Goal: Information Seeking & Learning: Learn about a topic

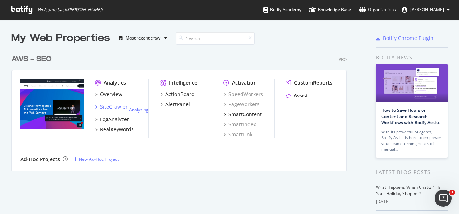
click at [118, 109] on div "SiteCrawler" at bounding box center [114, 106] width 28 height 7
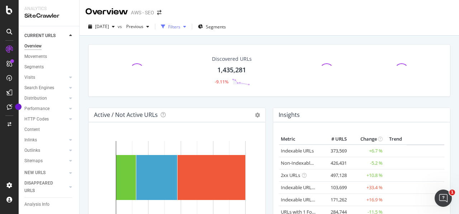
click at [181, 28] on div "Filters" at bounding box center [174, 27] width 12 height 6
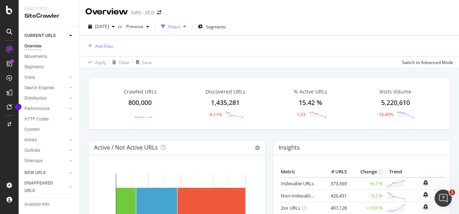
click at [181, 28] on div "Filters" at bounding box center [174, 27] width 12 height 6
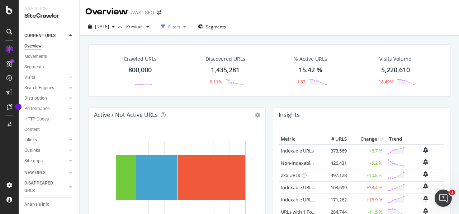
click at [181, 28] on div "Filters" at bounding box center [174, 27] width 12 height 6
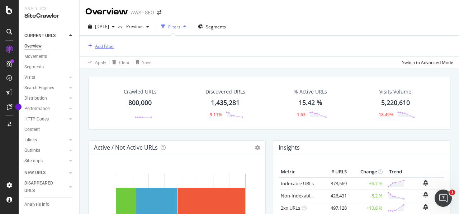
click at [107, 45] on div "Add Filter" at bounding box center [104, 46] width 19 height 6
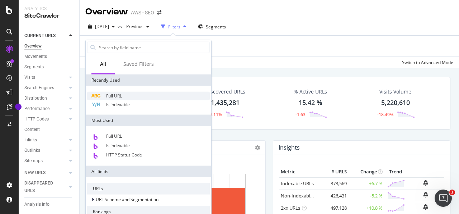
click at [115, 96] on span "Full URL" at bounding box center [114, 96] width 16 height 6
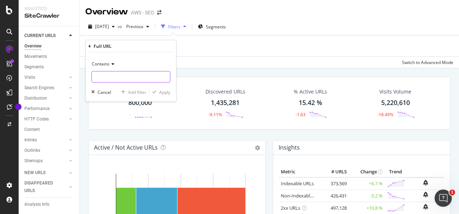
click at [125, 76] on input "text" at bounding box center [131, 76] width 78 height 11
paste input "https://aws.amazon.com/about-aws/whats-new"
type input "https://aws.amazon.com/about-aws/whats-new"
click at [161, 92] on div "Apply" at bounding box center [164, 92] width 11 height 6
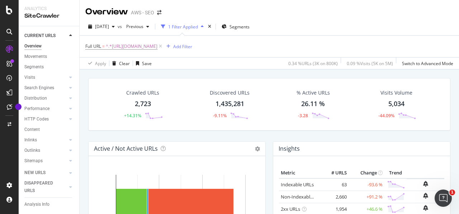
click at [145, 103] on div "2,723" at bounding box center [143, 103] width 16 height 9
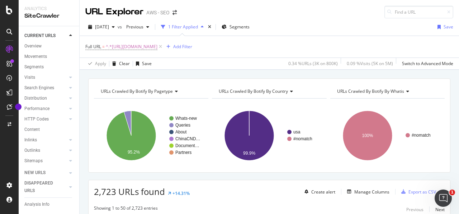
click at [388, 48] on div "Full URL = ^.*https://aws.amazon.com/about-aws/whats-new.*$ Add Filter" at bounding box center [269, 47] width 368 height 22
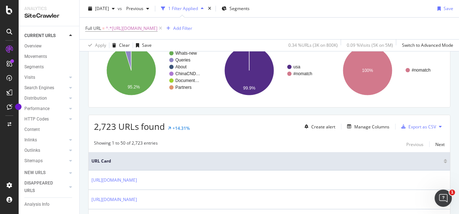
scroll to position [65, 0]
click at [402, 125] on div "button" at bounding box center [404, 126] width 10 height 4
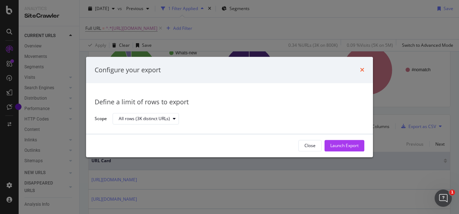
click at [363, 68] on icon "times" at bounding box center [362, 70] width 4 height 6
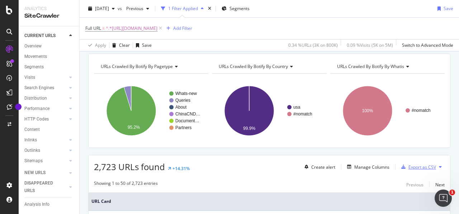
scroll to position [0, 0]
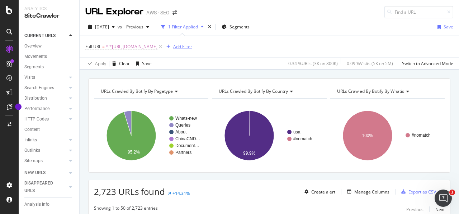
click at [192, 47] on div "Add Filter" at bounding box center [182, 46] width 19 height 6
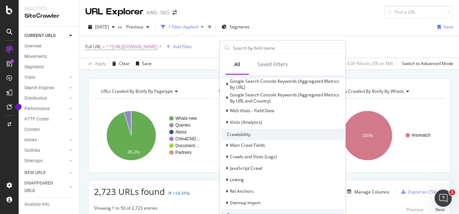
scroll to position [140, 0]
click at [230, 155] on div at bounding box center [228, 155] width 4 height 7
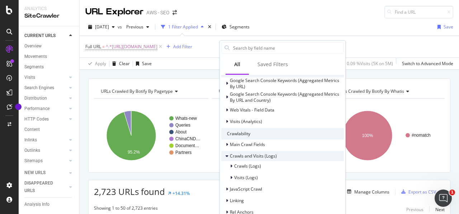
click at [230, 155] on div at bounding box center [228, 155] width 4 height 7
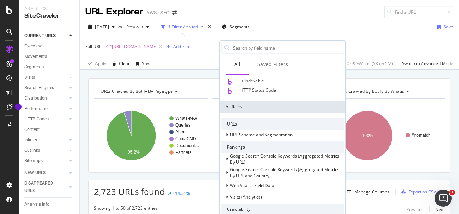
scroll to position [50, 0]
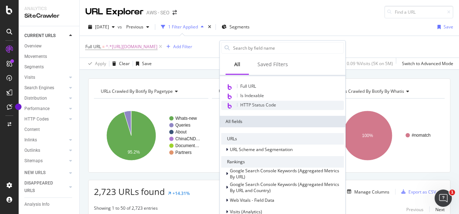
click at [242, 106] on span "HTTP Status Code" at bounding box center [259, 105] width 36 height 6
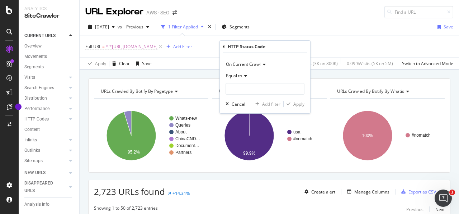
click at [259, 64] on span "On Current Crawl" at bounding box center [243, 64] width 35 height 6
click at [280, 88] on input "number" at bounding box center [265, 88] width 79 height 11
click at [245, 75] on icon at bounding box center [244, 76] width 5 height 4
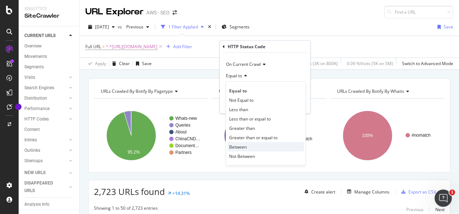
click at [257, 147] on div "Between" at bounding box center [266, 146] width 77 height 9
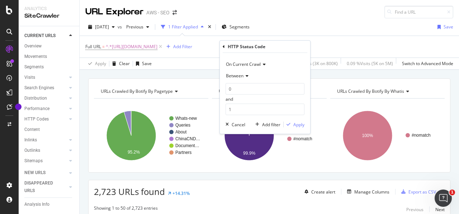
click at [247, 76] on icon at bounding box center [246, 76] width 5 height 4
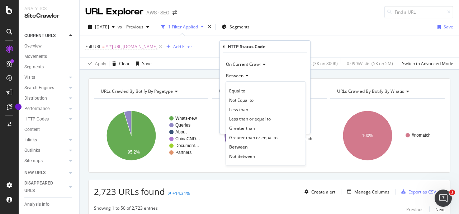
click at [247, 76] on icon at bounding box center [246, 76] width 5 height 4
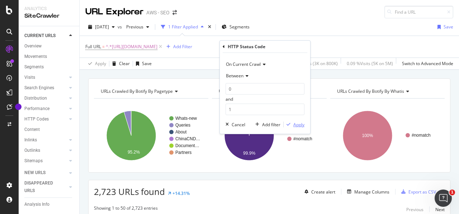
click at [297, 125] on div "Apply" at bounding box center [299, 124] width 11 height 6
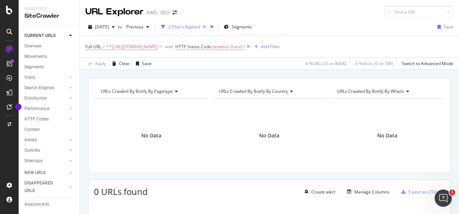
click at [252, 47] on icon at bounding box center [249, 46] width 6 height 7
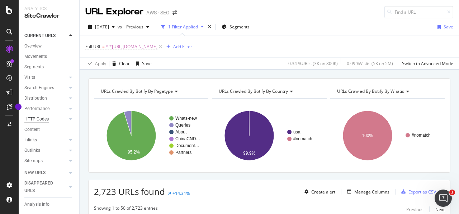
click at [46, 123] on div "HTTP Codes" at bounding box center [36, 119] width 24 height 8
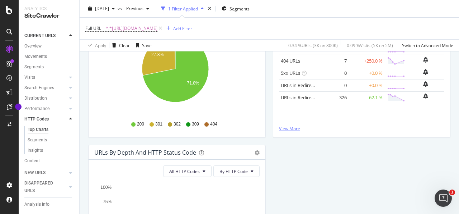
scroll to position [137, 0]
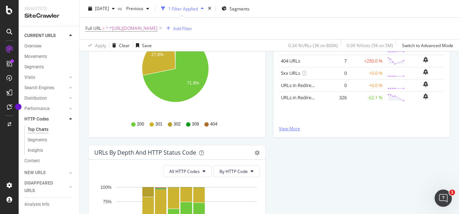
click at [290, 130] on link "View More" at bounding box center [361, 128] width 165 height 6
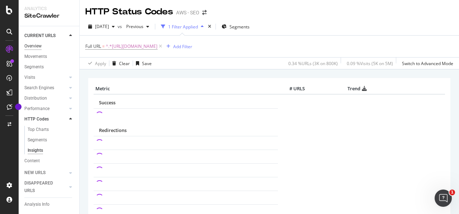
click at [36, 48] on div "Overview" at bounding box center [32, 46] width 17 height 8
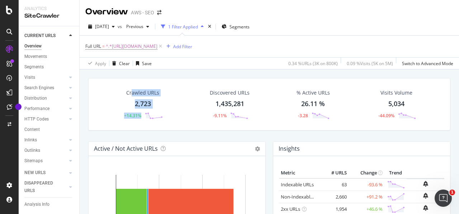
drag, startPoint x: 131, startPoint y: 102, endPoint x: 159, endPoint y: 104, distance: 28.5
click at [159, 104] on div "Crawled URLs 2,723 +14.31%" at bounding box center [143, 103] width 55 height 37
click at [159, 104] on div "Crawled URLs 2,723 +14.31% Discovered URLs 1,435,281 -9.11% % Active URLs 26.11…" at bounding box center [270, 176] width 380 height 214
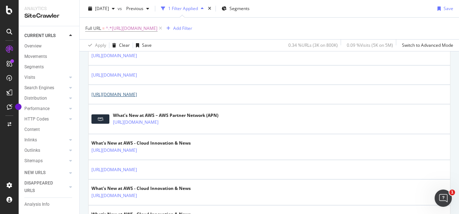
scroll to position [209, 0]
click at [137, 97] on link "https://aws.amazon.com/about-aws/whats-new/recent/feed/" at bounding box center [115, 93] width 46 height 7
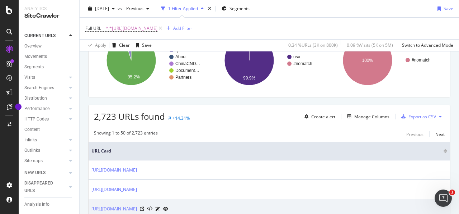
scroll to position [73, 0]
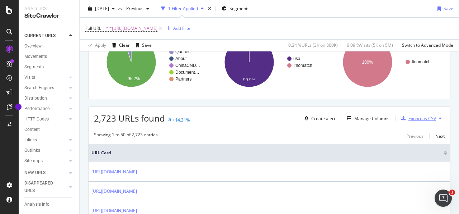
click at [424, 118] on div "Export as CSV" at bounding box center [423, 118] width 28 height 6
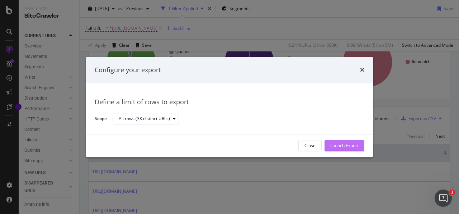
click at [350, 143] on div "Launch Export" at bounding box center [345, 146] width 28 height 6
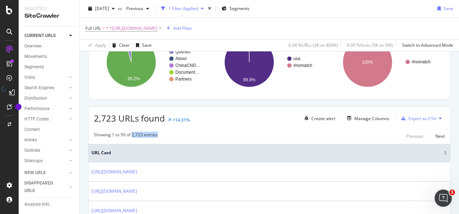
drag, startPoint x: 132, startPoint y: 132, endPoint x: 162, endPoint y: 132, distance: 30.2
click at [162, 132] on div "Showing 1 to 50 of 2,723 entries Previous Next" at bounding box center [270, 135] width 362 height 9
copy div "2,723 entries"
click at [409, 30] on div "Full URL = ^.*https://aws.amazon.com/about-aws/whats-new.*$ Add Filter" at bounding box center [269, 29] width 368 height 22
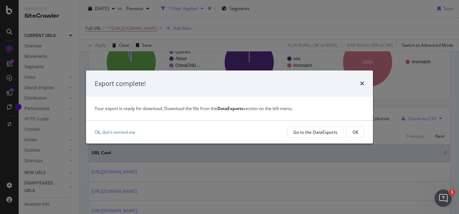
click at [438, 74] on div "Export complete! Your export is ready for download. Download the file from the …" at bounding box center [229, 107] width 459 height 214
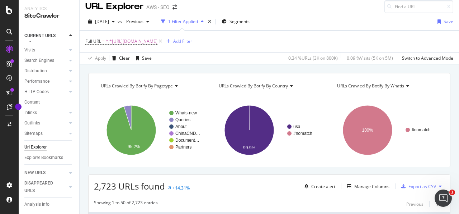
scroll to position [0, 0]
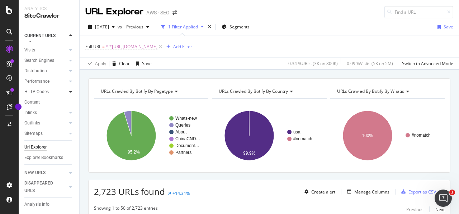
click at [69, 89] on icon at bounding box center [70, 91] width 3 height 4
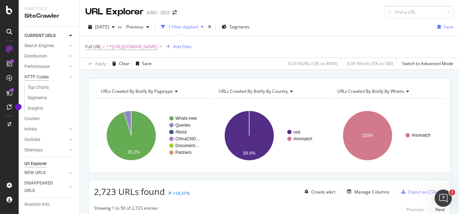
click at [44, 81] on div "HTTP Codes" at bounding box center [36, 77] width 24 height 8
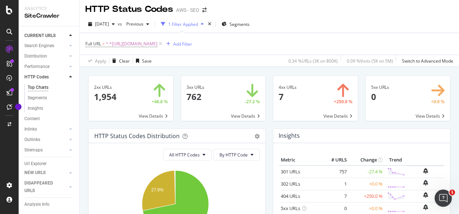
scroll to position [2, 0]
click at [255, 136] on icon "gear" at bounding box center [257, 136] width 5 height 5
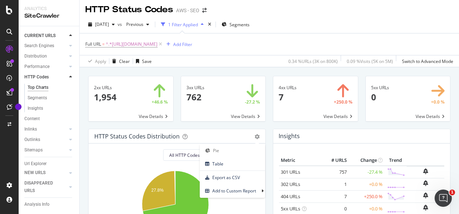
click at [257, 133] on div "Pie Table Export as CSV Add to Custom Report" at bounding box center [257, 135] width 5 height 7
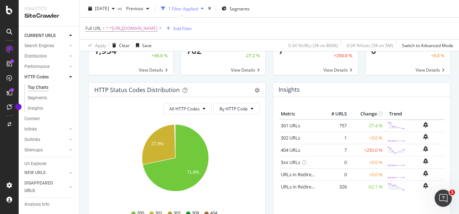
scroll to position [48, 0]
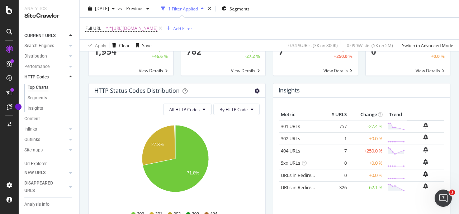
click at [255, 90] on icon "gear" at bounding box center [257, 90] width 5 height 5
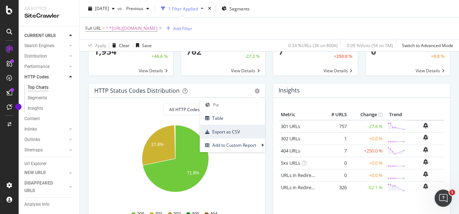
click at [239, 131] on span "Export as CSV" at bounding box center [232, 132] width 65 height 10
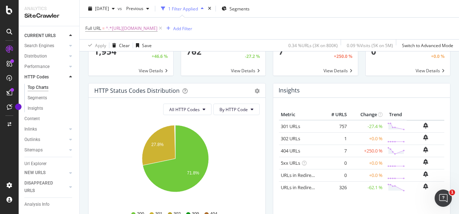
click at [271, 14] on div "2025 Aug. 27th vs Previous 1 Filter Applied Segments" at bounding box center [270, 10] width 380 height 14
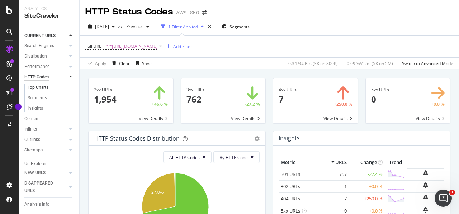
scroll to position [0, 0]
click at [33, 46] on div "Overview" at bounding box center [32, 46] width 17 height 8
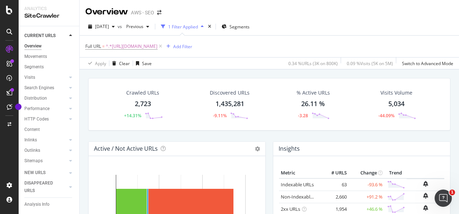
click at [236, 104] on div "1,435,281" at bounding box center [230, 103] width 29 height 9
click at [334, 25] on div "2025 Aug. 27th vs Previous 1 Filter Applied Segments" at bounding box center [270, 28] width 380 height 14
click at [115, 27] on icon "button" at bounding box center [113, 26] width 3 height 4
click at [165, 20] on div "2025 Aug. 27th vs Previous 1 Filter Applied Segments Full URL = ^.*https://aws.…" at bounding box center [270, 43] width 380 height 51
click at [152, 29] on div "Previous" at bounding box center [137, 26] width 29 height 11
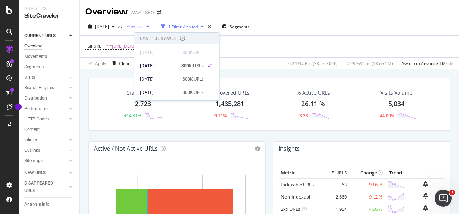
click at [152, 29] on div "Previous" at bounding box center [137, 26] width 29 height 11
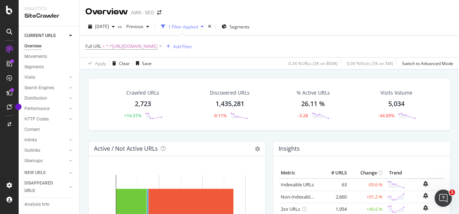
click at [431, 37] on div "Full URL = ^.*https://aws.amazon.com/about-aws/whats-new.*$ Add Filter" at bounding box center [269, 47] width 368 height 22
click at [152, 29] on div "Previous" at bounding box center [137, 26] width 29 height 11
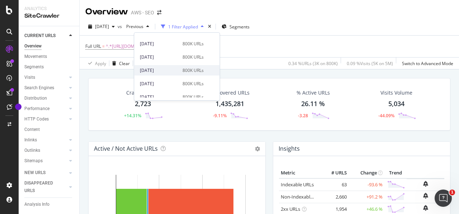
scroll to position [75, 0]
click at [162, 67] on div "2025 Jun. 18th" at bounding box center [159, 70] width 38 height 6
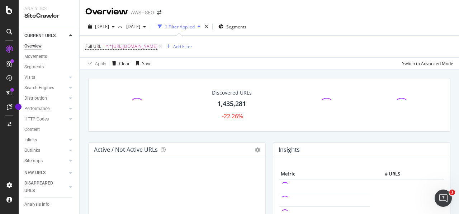
scroll to position [42, 0]
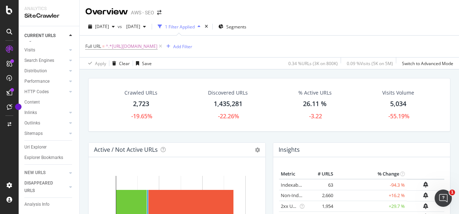
click at [410, 45] on div "Full URL = ^.*https://aws.amazon.com/about-aws/whats-new.*$ Add Filter" at bounding box center [269, 47] width 368 height 22
click at [140, 27] on span "2025 Jun. 18th" at bounding box center [131, 26] width 17 height 6
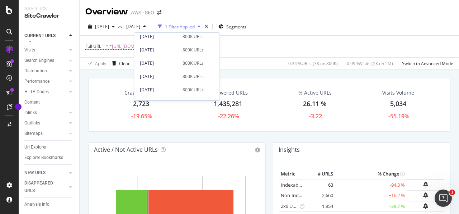
scroll to position [211, 0]
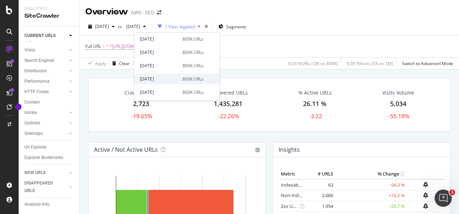
click at [169, 77] on div "2024 Aug. 28th" at bounding box center [159, 79] width 38 height 6
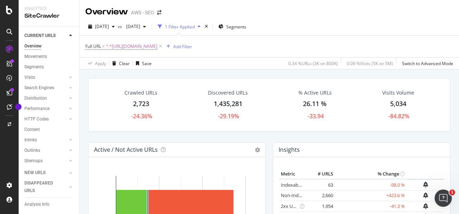
click at [399, 133] on div "Crawled URLs 2,723 -24.36% Discovered URLs 1,435,281 -29.19% % Active URLs 26.1…" at bounding box center [270, 110] width 370 height 64
click at [48, 19] on div "SiteCrawler" at bounding box center [48, 16] width 49 height 8
click at [70, 34] on icon at bounding box center [70, 35] width 3 height 4
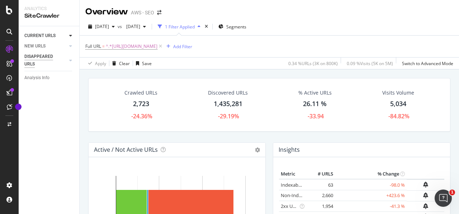
click at [49, 56] on div "DISAPPEARED URLS" at bounding box center [42, 60] width 36 height 15
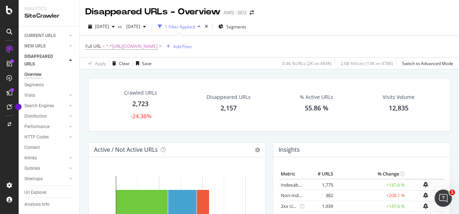
click at [226, 110] on div "2,157" at bounding box center [229, 107] width 16 height 9
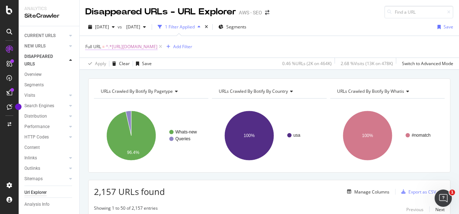
click at [158, 47] on span "^.*https://aws.amazon.com/about-aws/whats-new.*$" at bounding box center [132, 47] width 52 height 10
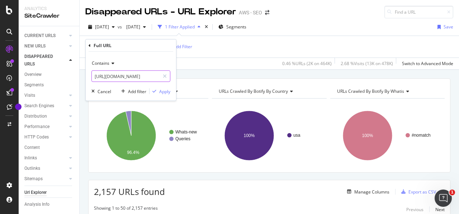
scroll to position [0, 33]
drag, startPoint x: 152, startPoint y: 74, endPoint x: 192, endPoint y: 79, distance: 39.9
click at [160, 79] on input "https://aws.amazon.com/about-aws/whats-new" at bounding box center [126, 75] width 68 height 11
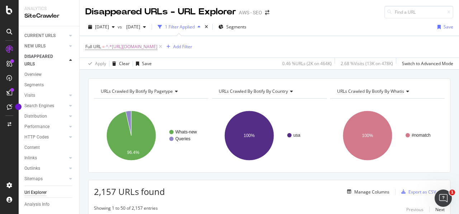
click at [206, 70] on div "URLs Crawled By Botify By pagetype Chart (by Value) Table Expand Export as CSV …" at bounding box center [270, 78] width 380 height 17
click at [118, 28] on div "button" at bounding box center [113, 27] width 9 height 4
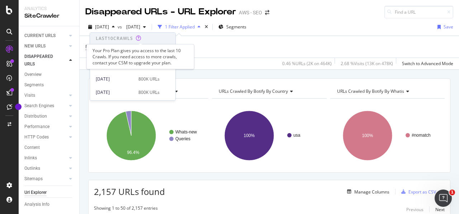
click at [140, 38] on icon at bounding box center [138, 38] width 5 height 5
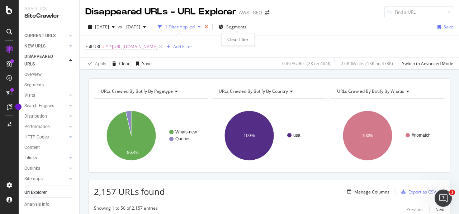
click at [208, 27] on icon "times" at bounding box center [206, 27] width 3 height 4
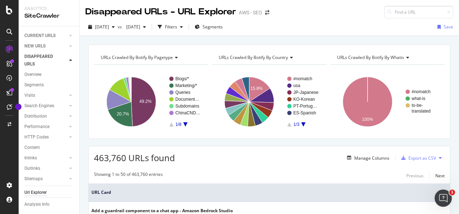
click at [395, 36] on div "2025 Aug. 27th vs 2024 Aug. 28th Filters Segments Save" at bounding box center [270, 27] width 380 height 18
click at [46, 36] on div "CURRENT URLS" at bounding box center [39, 36] width 31 height 8
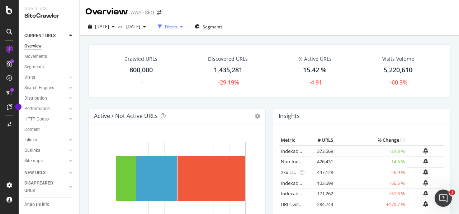
click at [177, 25] on div "Filters" at bounding box center [171, 27] width 12 height 6
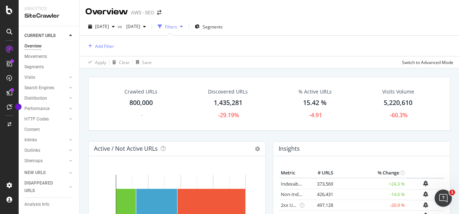
click at [412, 22] on div "2025 Aug. 27th vs 2024 Aug. 28th Filters Segments" at bounding box center [270, 28] width 380 height 14
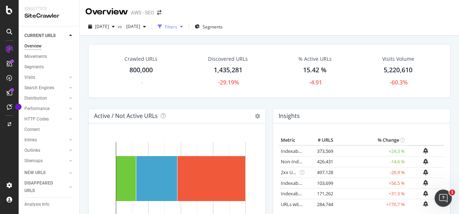
click at [177, 26] on div "Filters" at bounding box center [171, 27] width 12 height 6
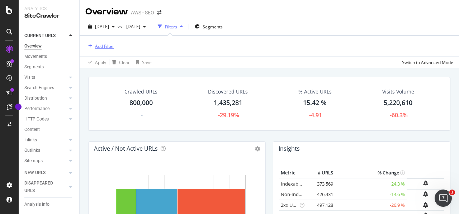
click at [111, 46] on div "Add Filter" at bounding box center [104, 46] width 19 height 6
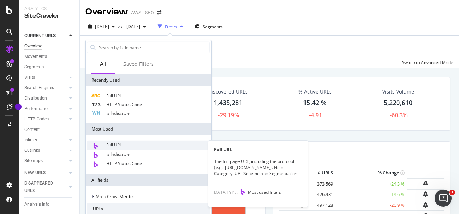
click at [128, 143] on div "Full URL" at bounding box center [148, 144] width 123 height 9
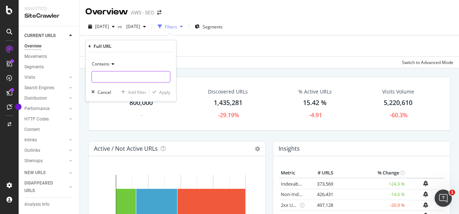
click at [130, 77] on input "text" at bounding box center [131, 76] width 78 height 11
paste input "https://aws.amazon.com/about-aws/whats-new"
type input "https://aws.amazon.com/about-aws/whats-new"
click at [113, 64] on icon at bounding box center [111, 64] width 5 height 4
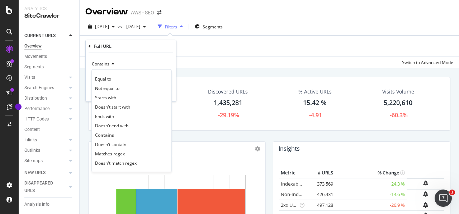
click at [113, 64] on icon at bounding box center [111, 64] width 5 height 4
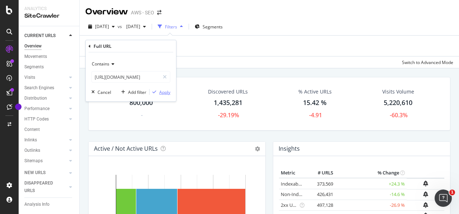
click at [165, 91] on div "Apply" at bounding box center [164, 92] width 11 height 6
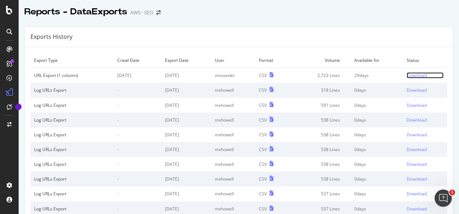
click at [407, 75] on div "Download" at bounding box center [417, 75] width 20 height 6
click at [308, 12] on div "Reports - DataExports AWS - SEO" at bounding box center [239, 9] width 441 height 18
